Goal: Task Accomplishment & Management: Complete application form

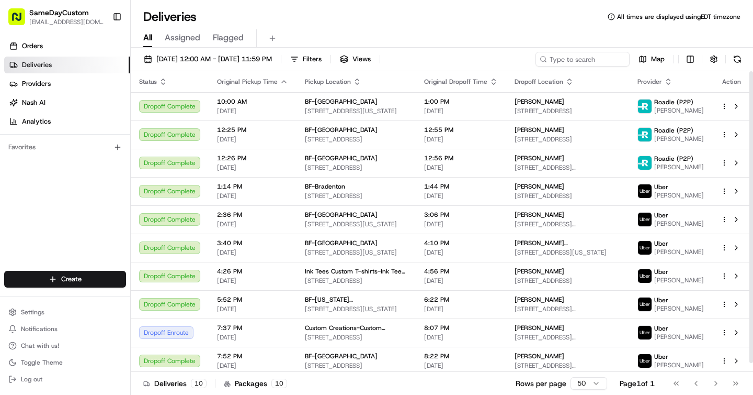
scroll to position [9, 0]
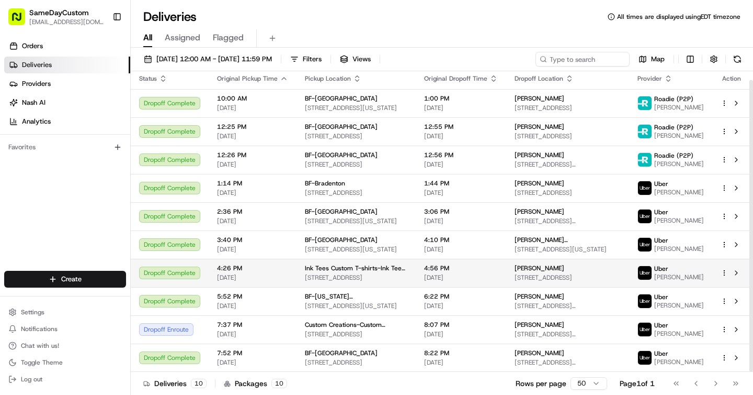
drag, startPoint x: 751, startPoint y: 186, endPoint x: 748, endPoint y: 258, distance: 72.3
click at [749, 260] on div "Status Original Pickup Time Pickup Location Original Dropoff Time Dropoff Locat…" at bounding box center [442, 221] width 623 height 300
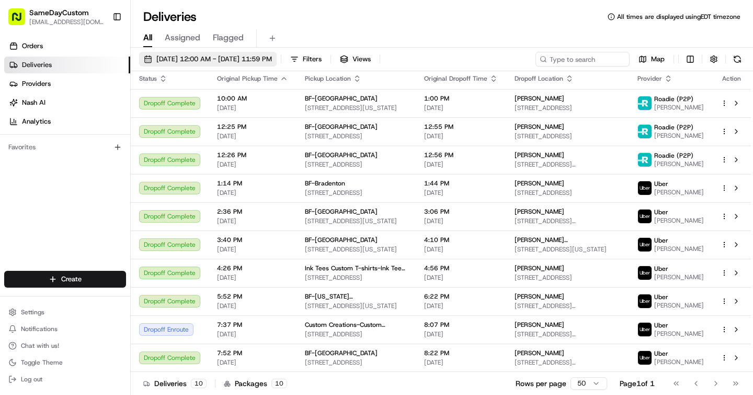
click at [223, 59] on span "08/19/2025 12:00 AM - 08/19/2025 11:59 PM" at bounding box center [214, 58] width 116 height 9
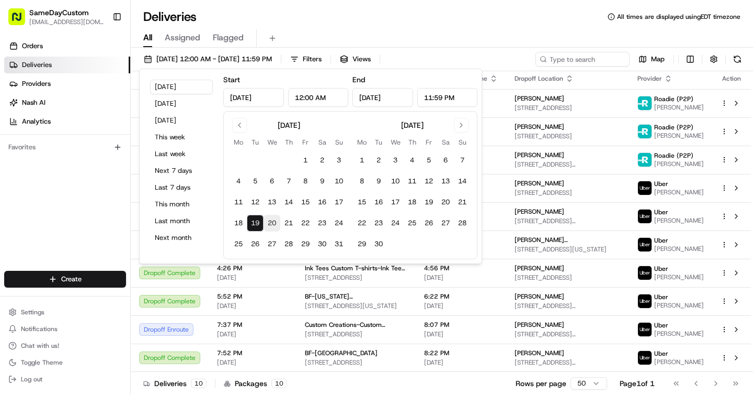
click at [268, 219] on button "20" at bounding box center [272, 223] width 17 height 17
type input "Aug 20, 2025"
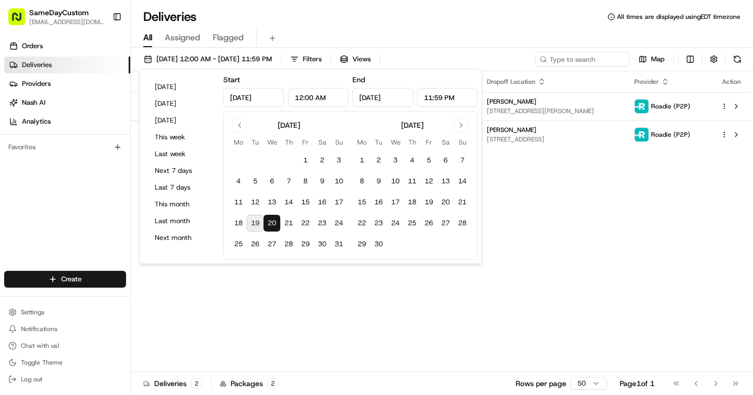
click at [374, 25] on div "Deliveries All times are displayed using EDT timezone" at bounding box center [442, 16] width 623 height 17
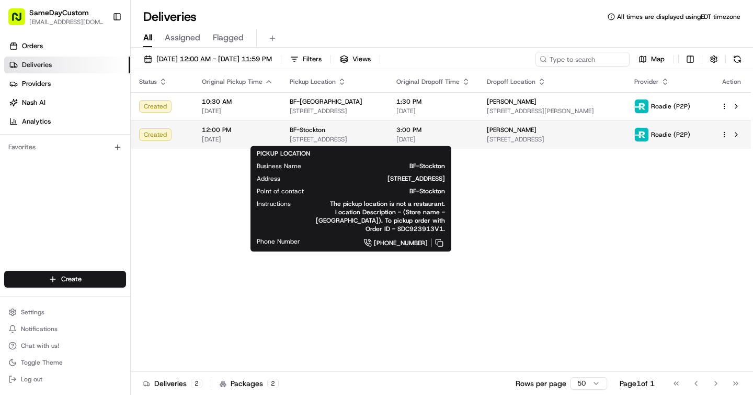
click at [310, 133] on span "BF-Stockton" at bounding box center [308, 130] width 36 height 8
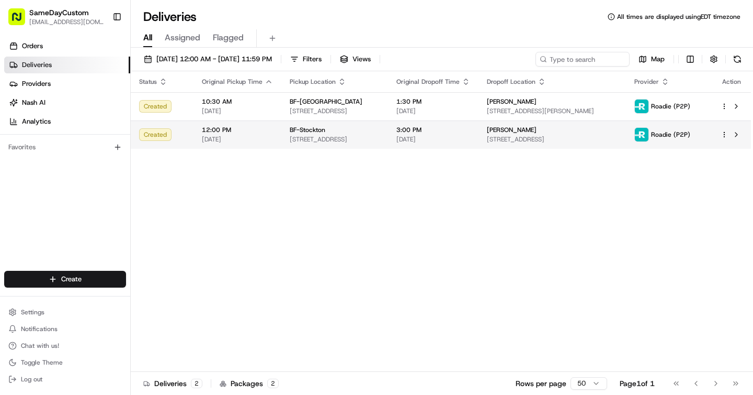
click at [332, 142] on span "[STREET_ADDRESS]" at bounding box center [335, 139] width 90 height 8
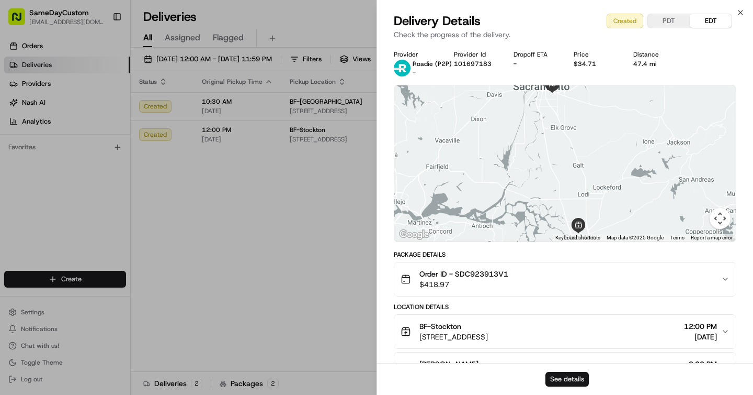
click at [565, 378] on button "See details" at bounding box center [567, 379] width 43 height 15
click at [575, 381] on button "See details" at bounding box center [567, 379] width 43 height 15
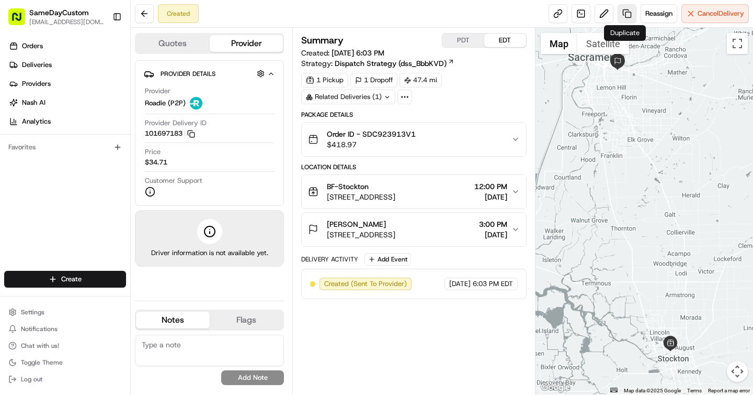
click at [627, 9] on link at bounding box center [627, 13] width 19 height 19
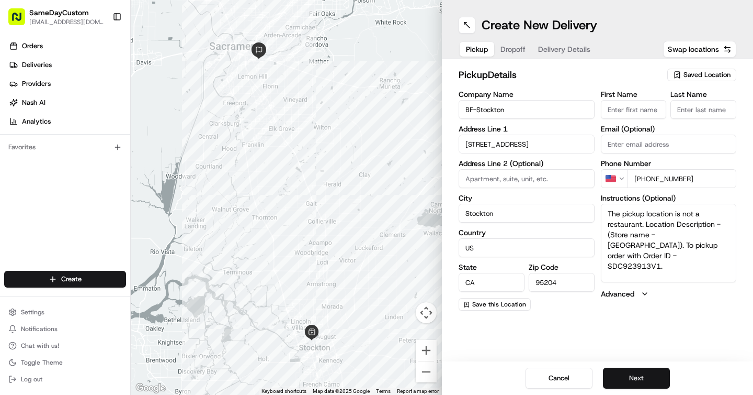
click at [632, 375] on button "Next" at bounding box center [636, 377] width 67 height 21
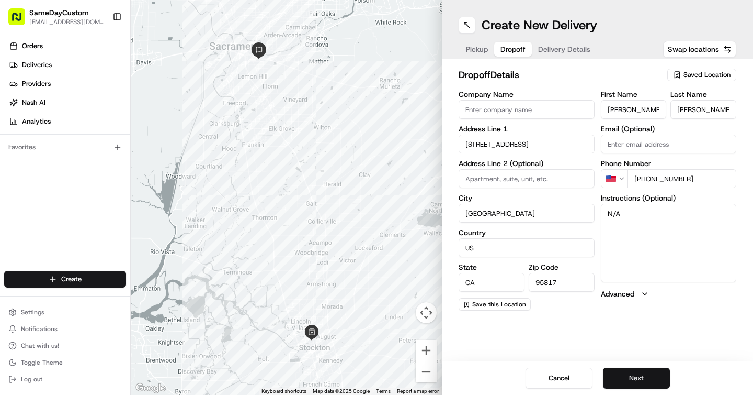
click at [632, 375] on button "Next" at bounding box center [636, 377] width 67 height 21
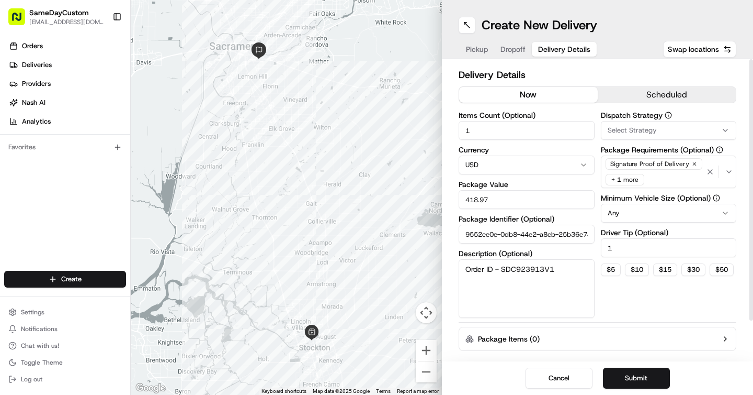
click at [535, 92] on button "now" at bounding box center [528, 95] width 139 height 16
click at [621, 248] on input "1" at bounding box center [669, 247] width 136 height 19
click at [647, 267] on button "$ 10" at bounding box center [637, 269] width 24 height 13
click at [642, 247] on input "10" at bounding box center [669, 247] width 136 height 19
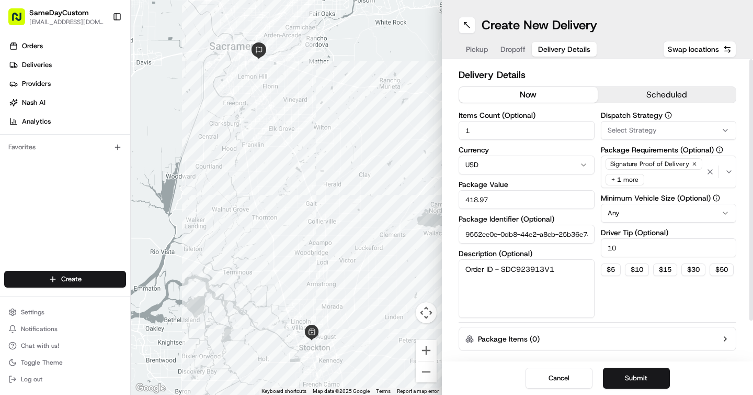
type input "1"
click at [666, 273] on button "$ 15" at bounding box center [666, 269] width 24 height 13
type input "15"
click at [631, 379] on button "Submit" at bounding box center [636, 377] width 67 height 21
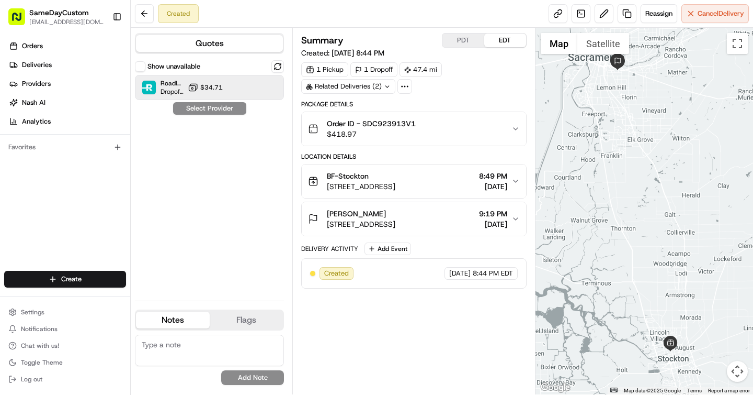
click at [221, 92] on button "$34.71" at bounding box center [205, 87] width 35 height 10
click at [211, 109] on button "Assign Provider" at bounding box center [210, 108] width 74 height 13
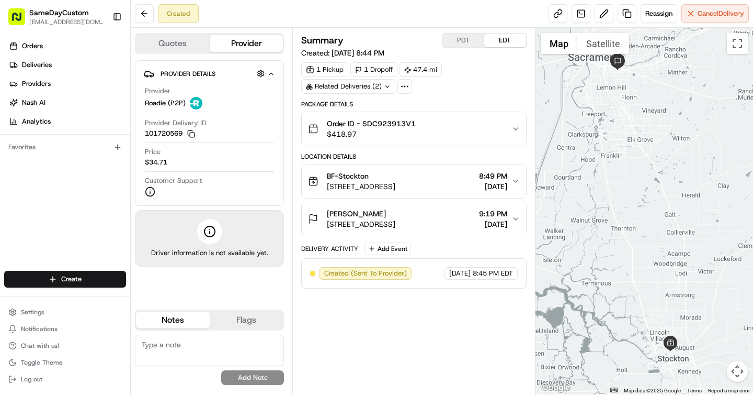
click at [458, 47] on div "PDT EDT" at bounding box center [484, 40] width 85 height 15
click at [459, 44] on button "PDT" at bounding box center [464, 40] width 42 height 14
click at [601, 18] on button at bounding box center [604, 13] width 19 height 19
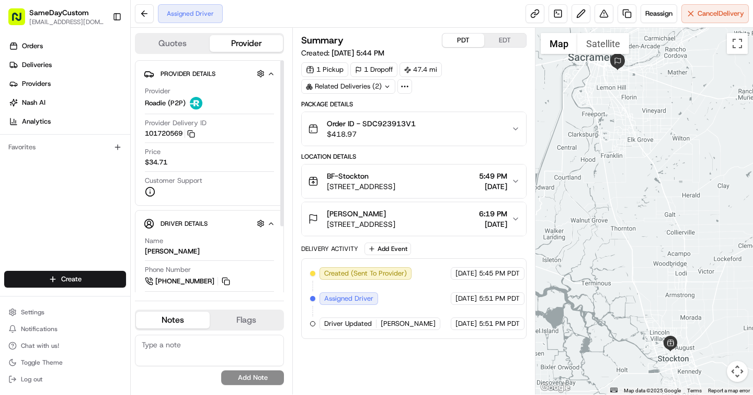
click at [188, 345] on textarea at bounding box center [209, 349] width 149 height 31
paste textarea "(847) 868-4399"
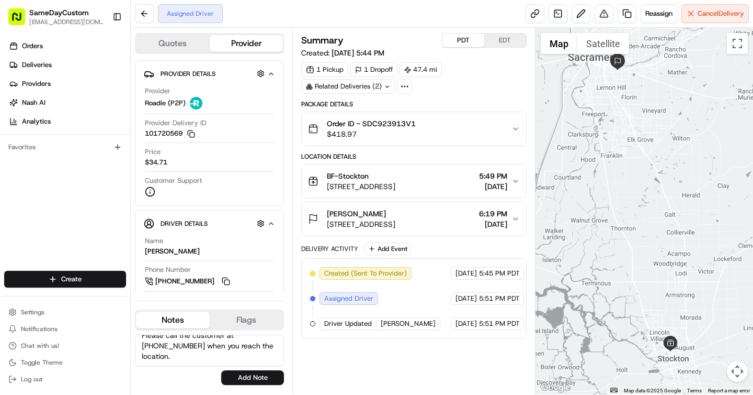
scroll to position [26, 0]
type textarea "Please call the customer at [PHONE_NUMBER] when you reach the location. Thank y…"
click at [251, 382] on button "Add Note" at bounding box center [252, 377] width 63 height 15
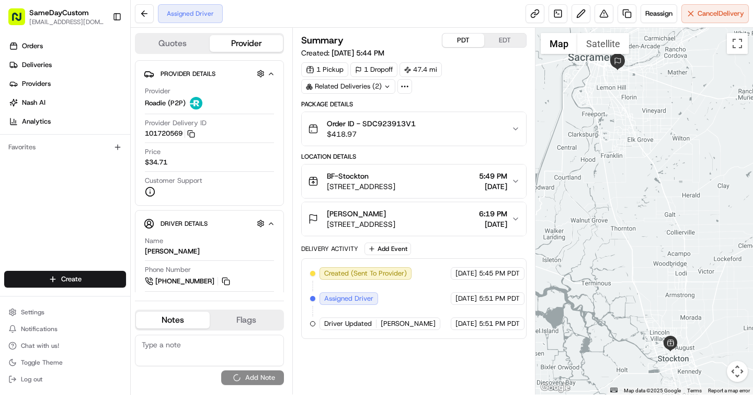
scroll to position [0, 0]
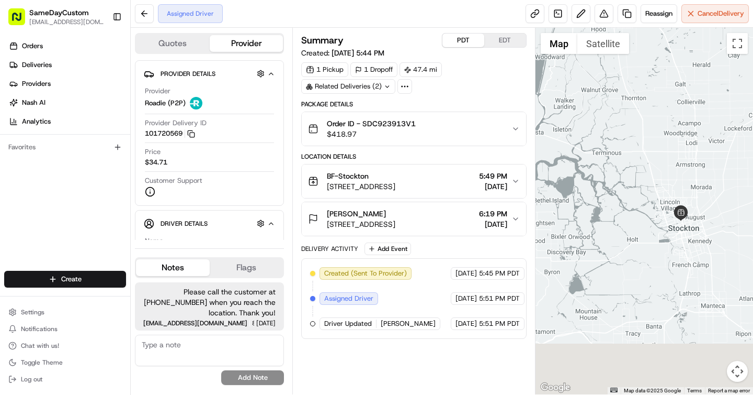
drag, startPoint x: 659, startPoint y: 243, endPoint x: 640, endPoint y: 106, distance: 137.9
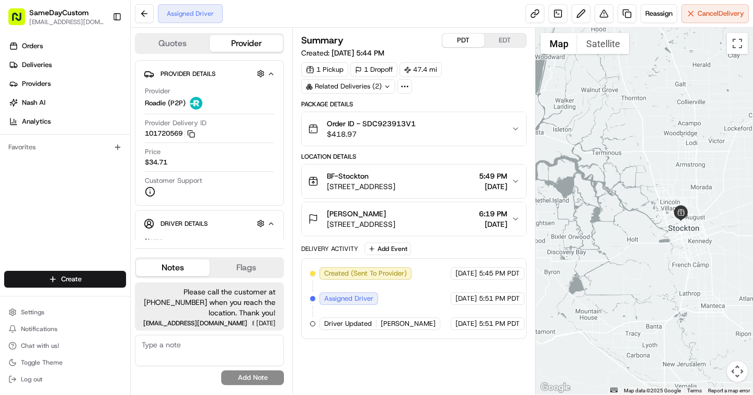
click at [640, 107] on div at bounding box center [645, 211] width 218 height 366
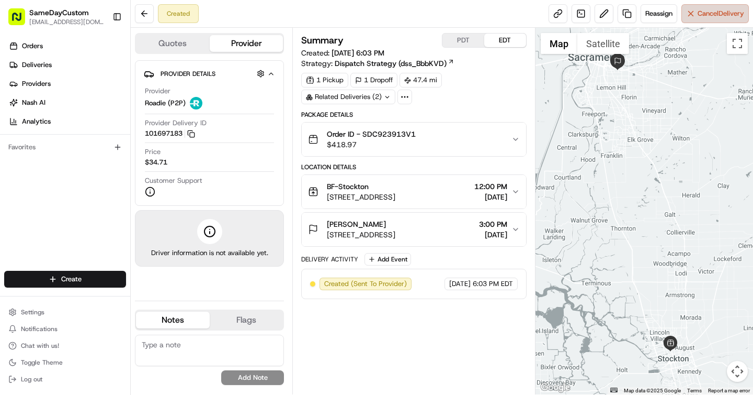
click at [698, 17] on span "Cancel Delivery" at bounding box center [721, 13] width 47 height 9
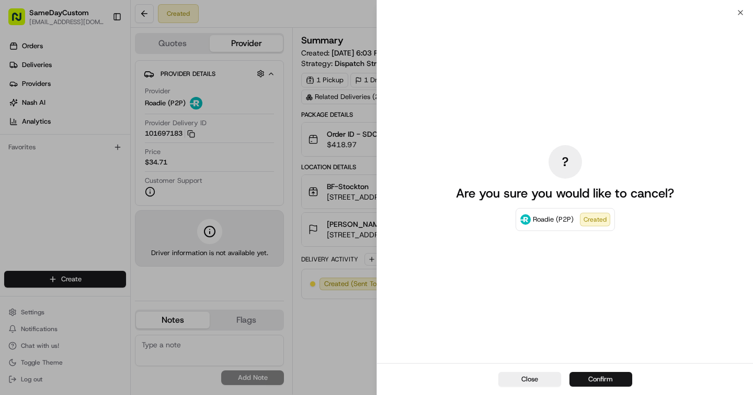
click at [590, 381] on button "Confirm" at bounding box center [601, 379] width 63 height 15
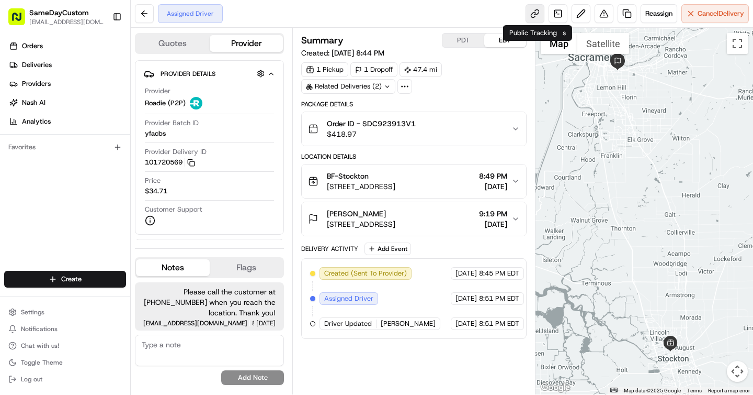
click at [534, 17] on link at bounding box center [535, 13] width 19 height 19
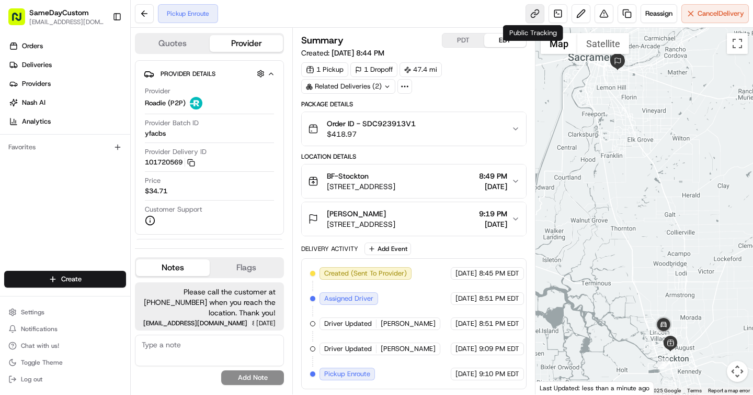
click at [531, 15] on link at bounding box center [535, 13] width 19 height 19
click at [396, 174] on div "BF-Stockton" at bounding box center [361, 176] width 69 height 10
